Goal: Task Accomplishment & Management: Use online tool/utility

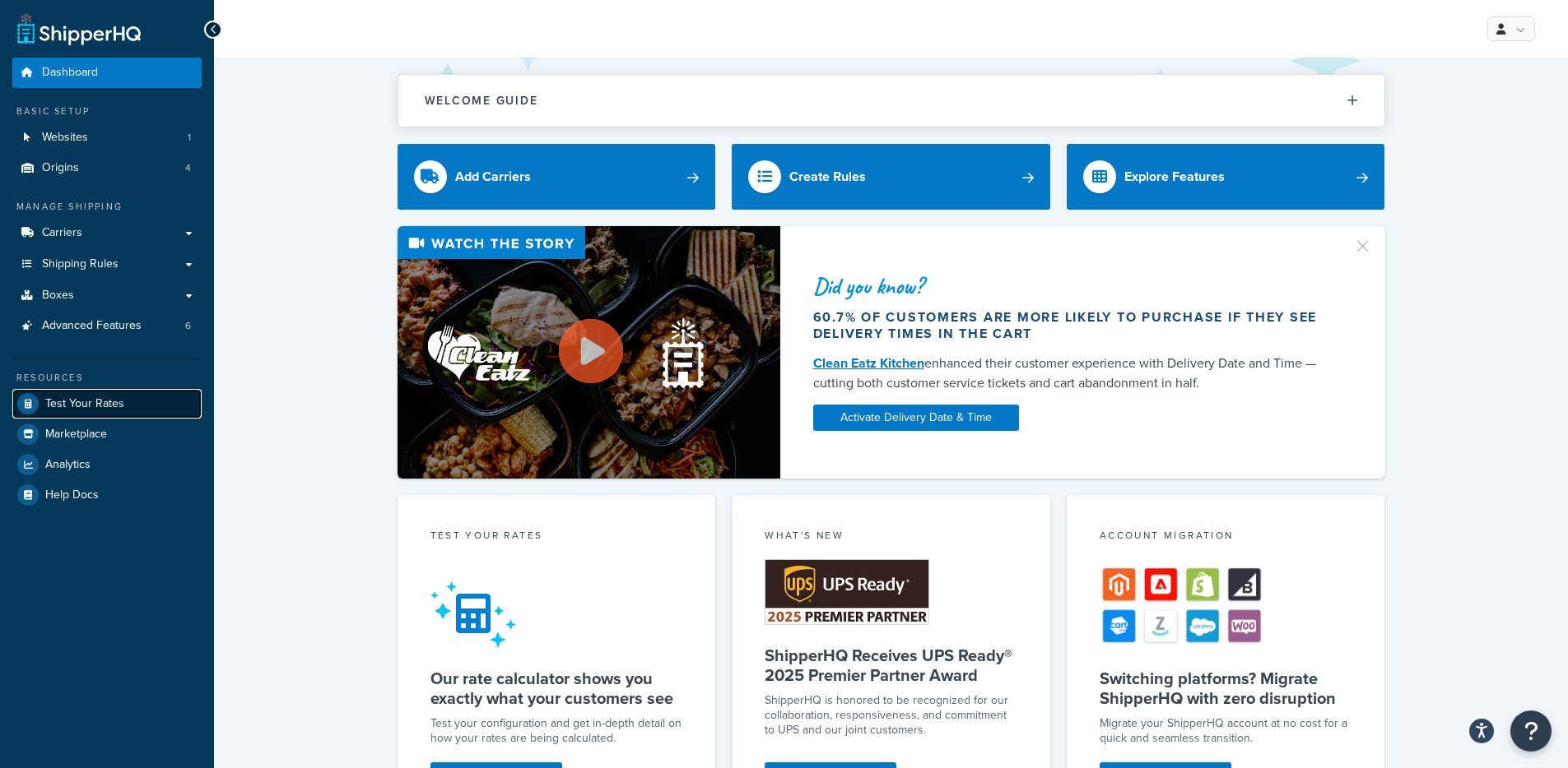
click at [98, 402] on span "Test Your Rates" at bounding box center [84, 405] width 79 height 14
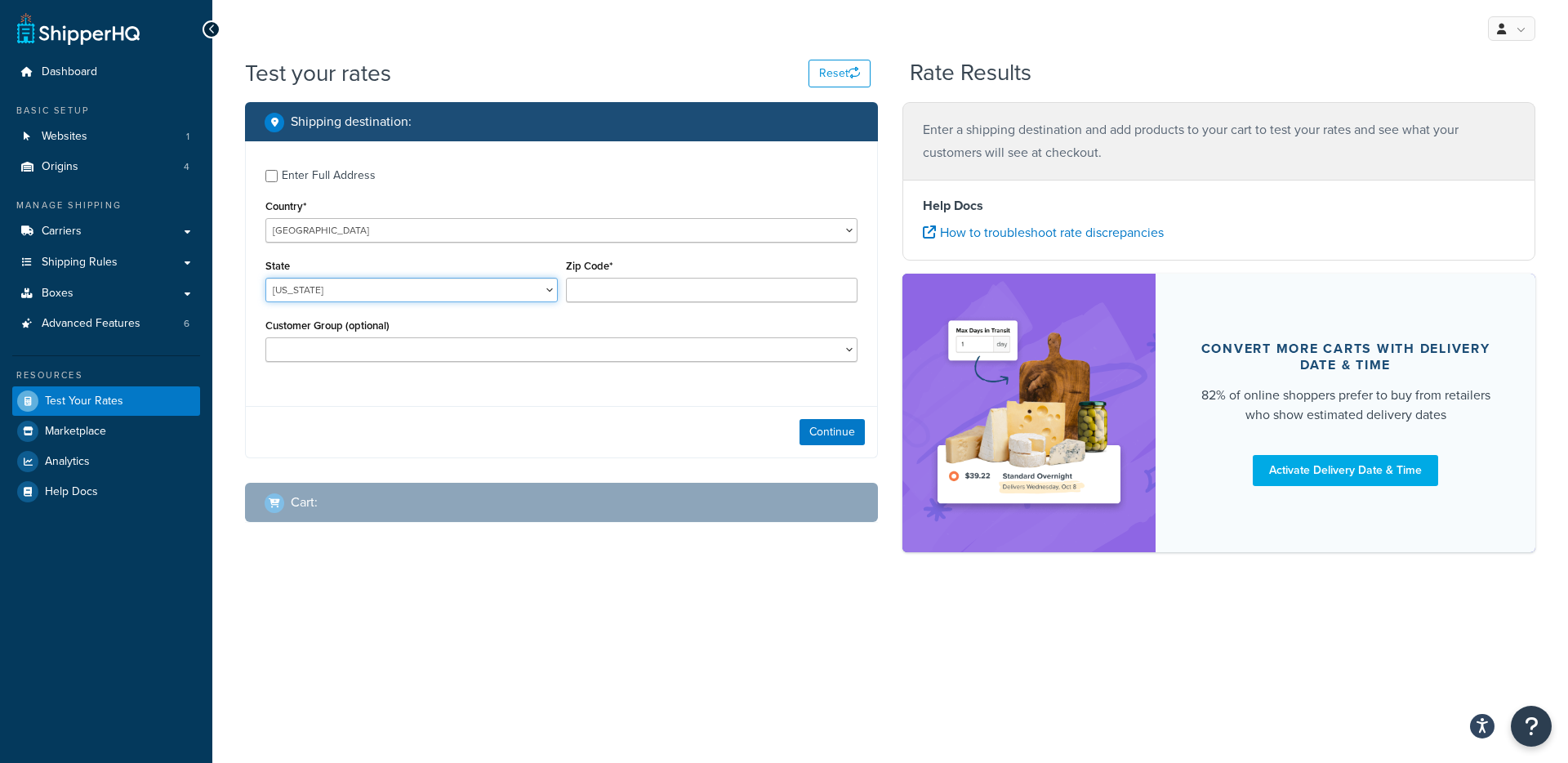
click at [312, 291] on select "[US_STATE] [US_STATE] [US_STATE] [US_STATE] [US_STATE] Armed Forces Americas Ar…" at bounding box center [411, 289] width 292 height 24
click at [266, 278] on select "[US_STATE] [US_STATE] [US_STATE] [US_STATE] [US_STATE] Armed Forces Americas Ar…" at bounding box center [411, 289] width 292 height 24
select select "[GEOGRAPHIC_DATA]"
type input "78759"
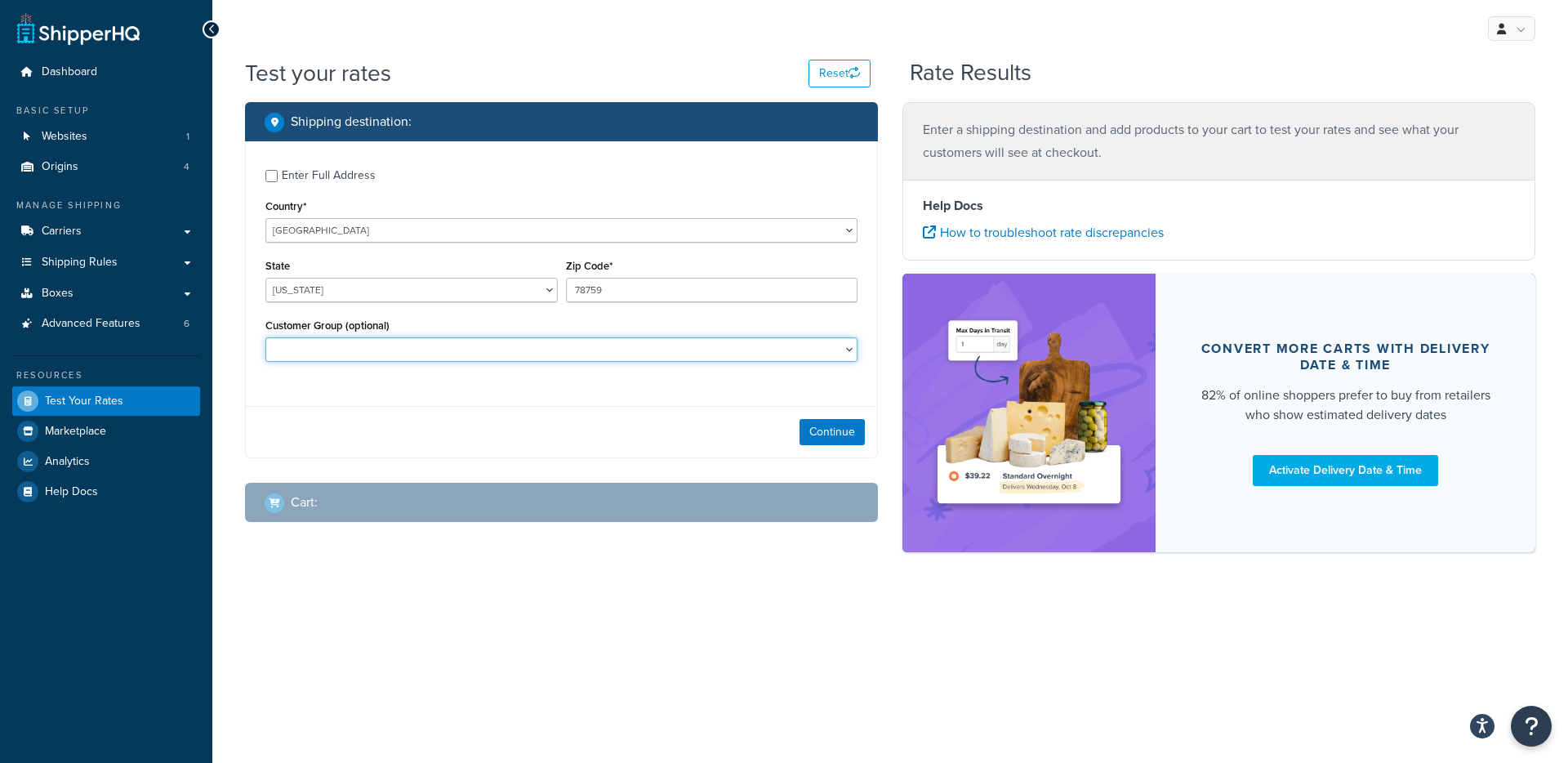
click at [328, 352] on select "C00 C00F F002 F003 F004 F004F F005 F006 F007 F007C F008 F008F F011 F012 F012F F…" at bounding box center [562, 349] width 592 height 24
click at [266, 338] on select "C00 C00F F002 F003 F004 F004F F005 F006 F007 F007C F008 F008F F011 F012 F012F F…" at bounding box center [562, 349] width 592 height 24
select select "F723"
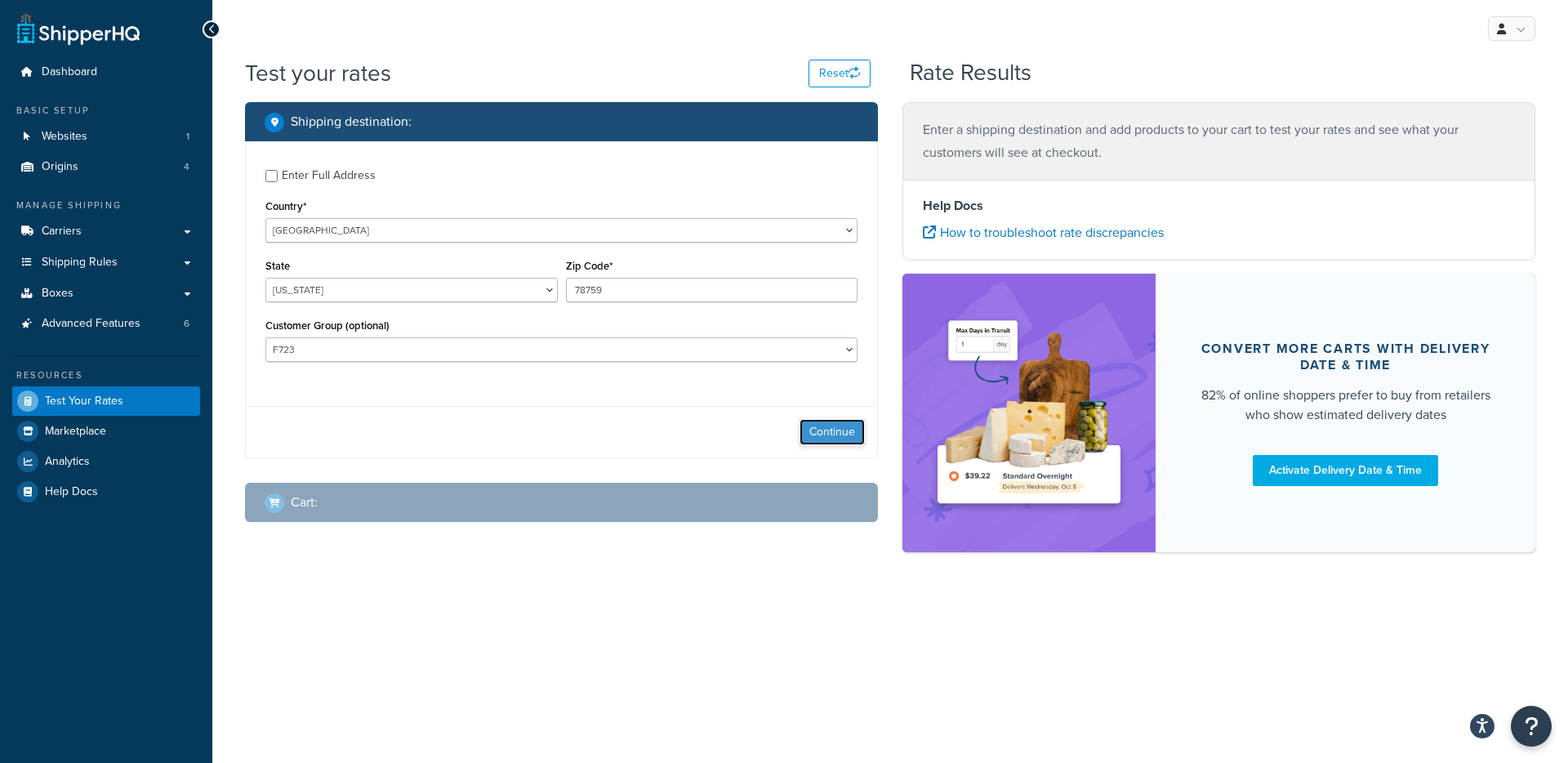
click at [845, 434] on button "Continue" at bounding box center [832, 432] width 65 height 26
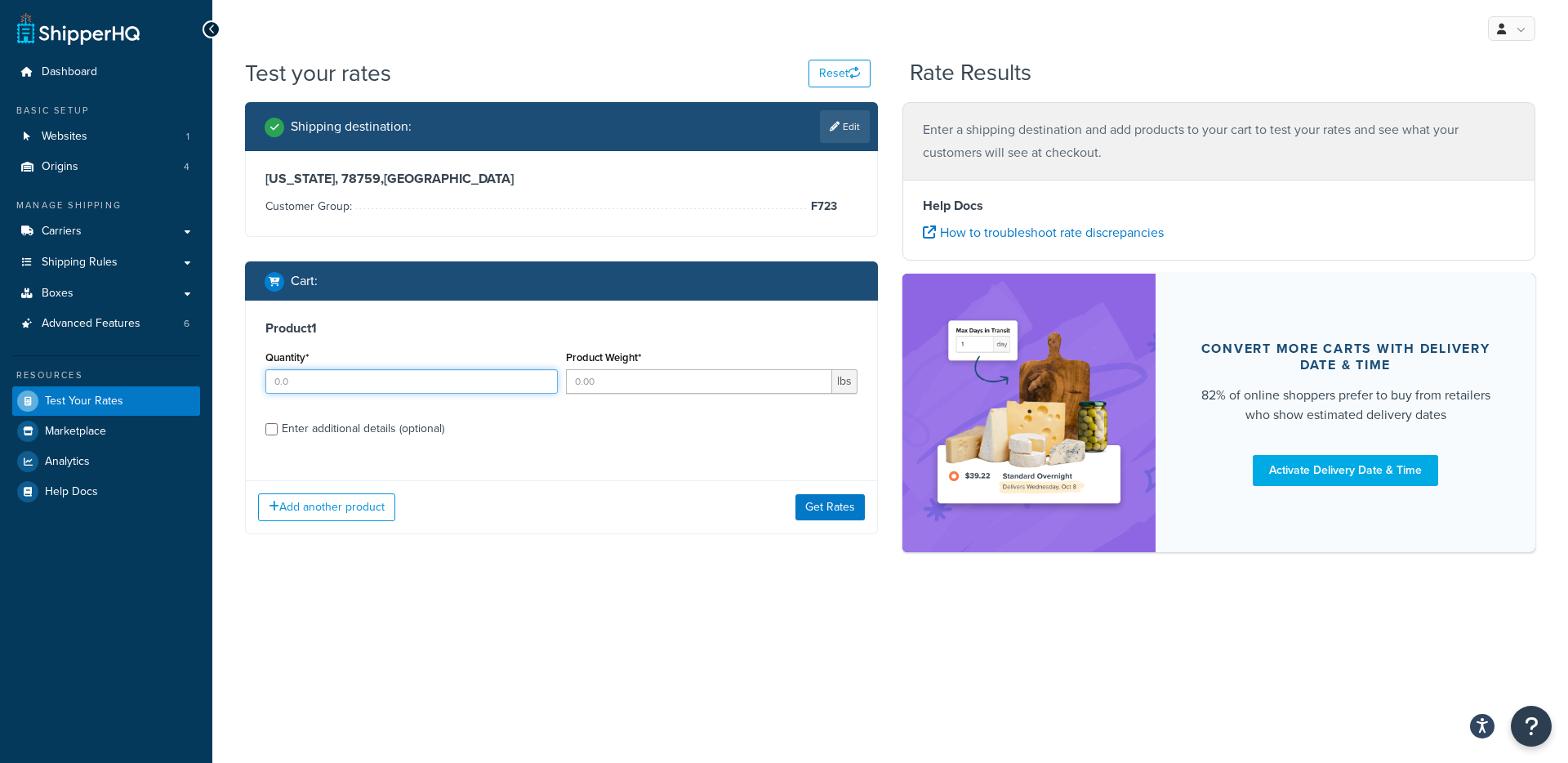
click at [401, 390] on input "Quantity*" at bounding box center [411, 382] width 292 height 24
type input "1"
click at [840, 511] on button "Get Rates" at bounding box center [831, 507] width 70 height 26
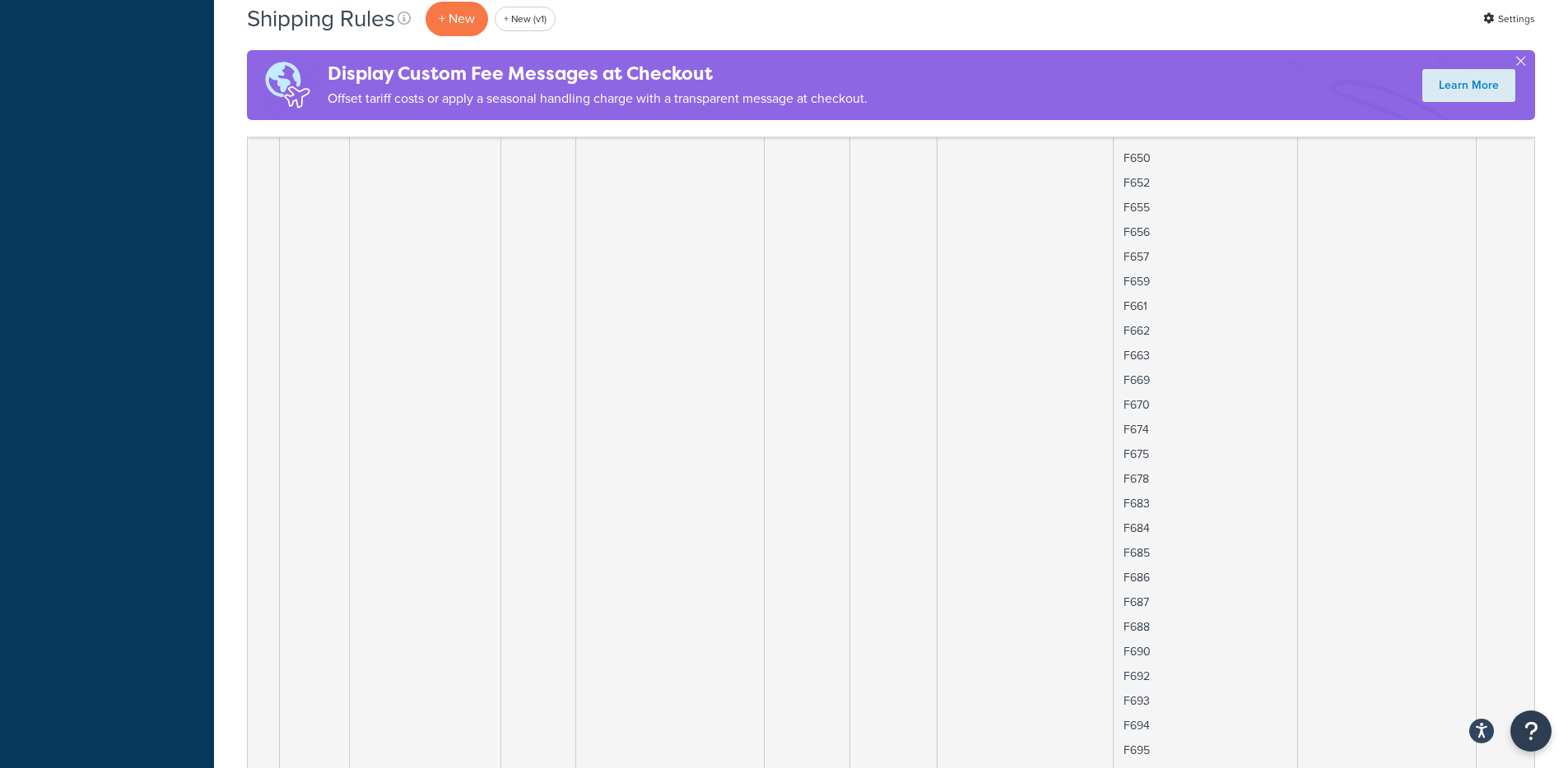
scroll to position [23601, 0]
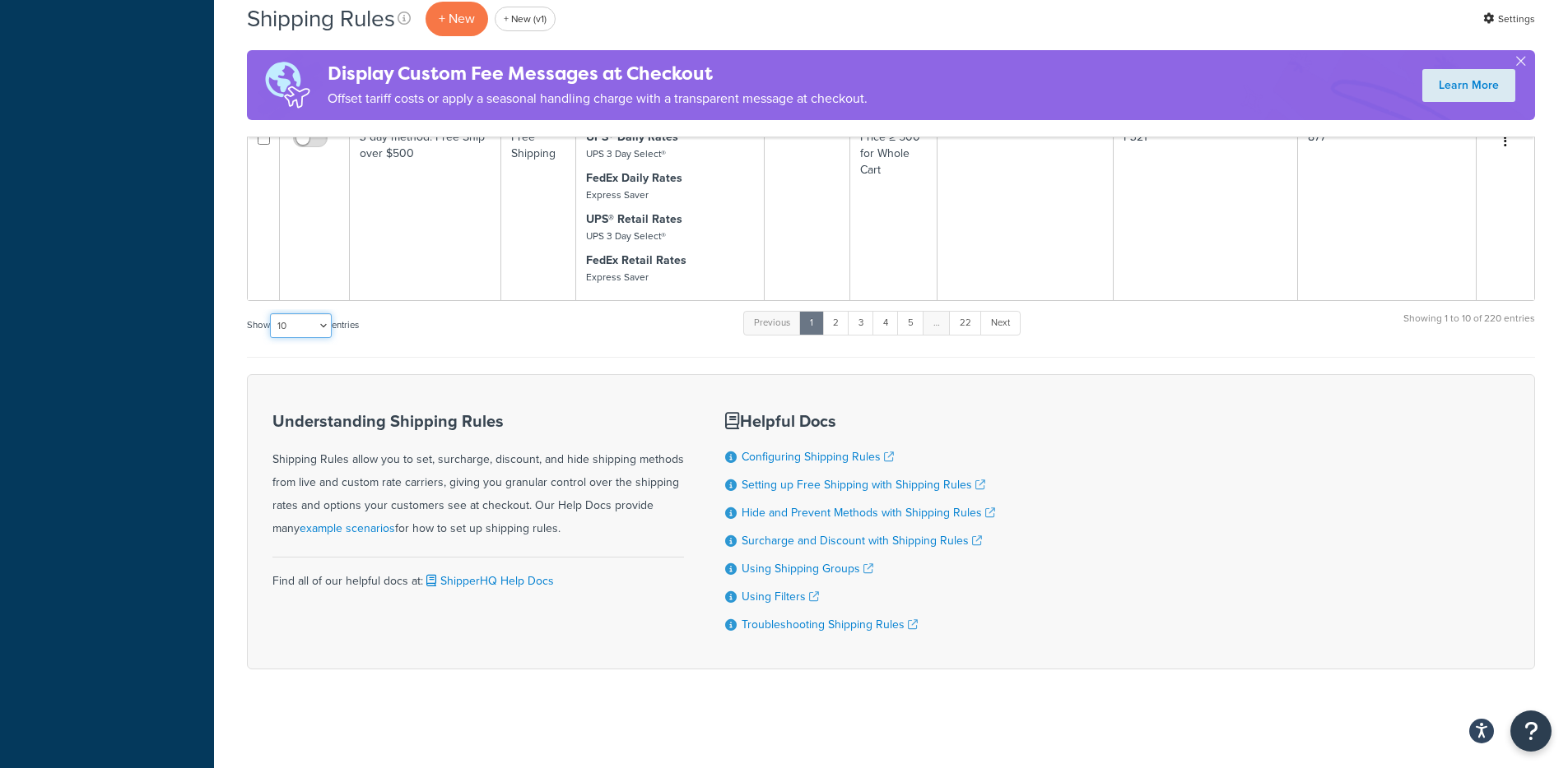
click at [330, 334] on select "10 15 25 50 100 1000" at bounding box center [300, 325] width 62 height 24
select select "1000"
click at [272, 314] on select "10 15 25 50 100 1000" at bounding box center [300, 325] width 62 height 24
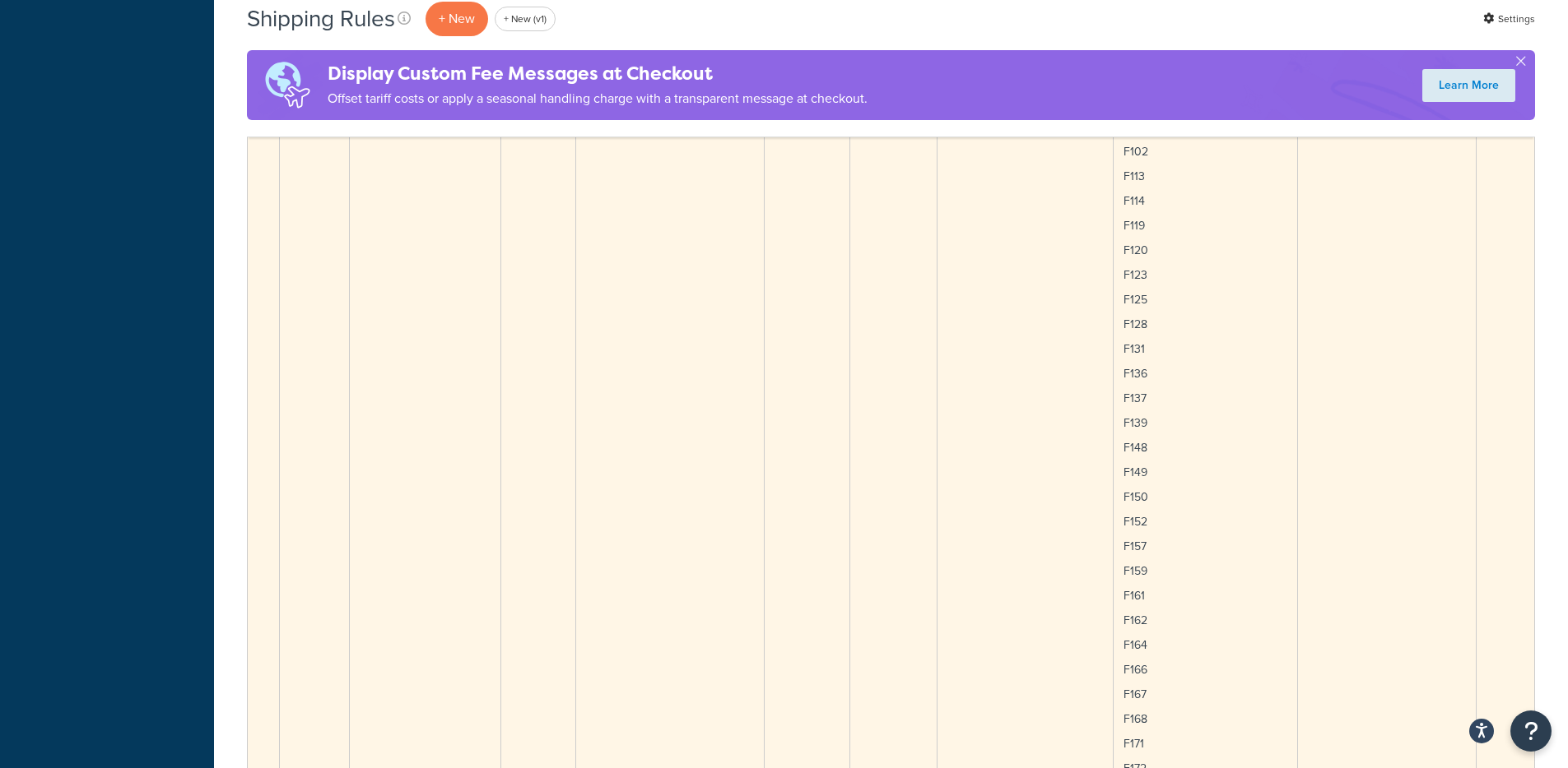
scroll to position [12202, 0]
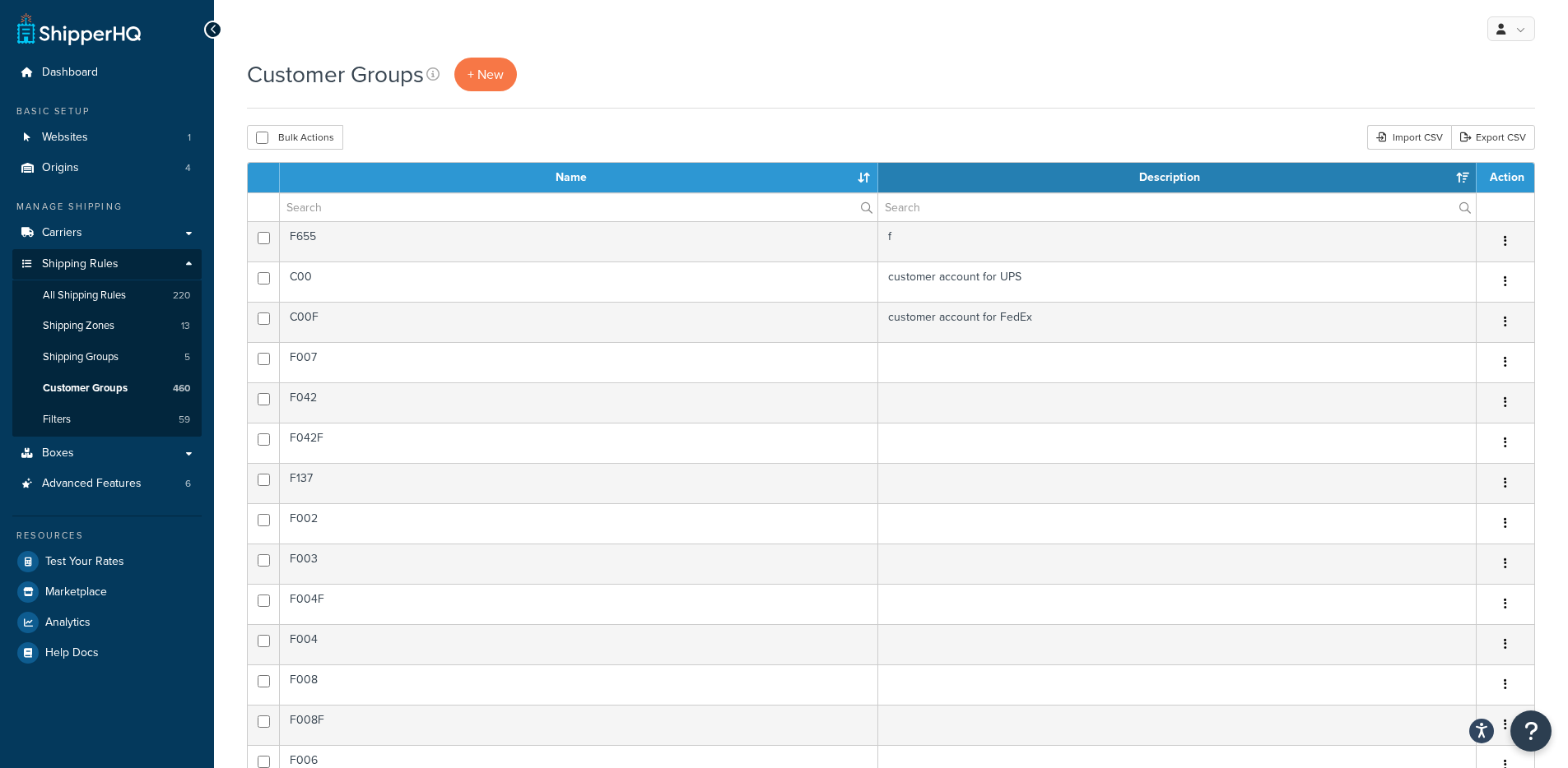
select select "15"
